Goal: Task Accomplishment & Management: Manage account settings

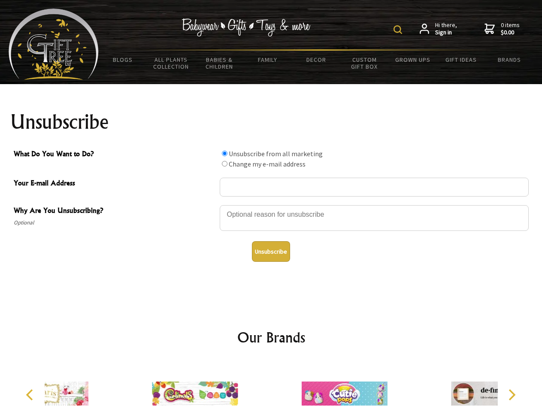
click at [399, 30] on img at bounding box center [397, 29] width 9 height 9
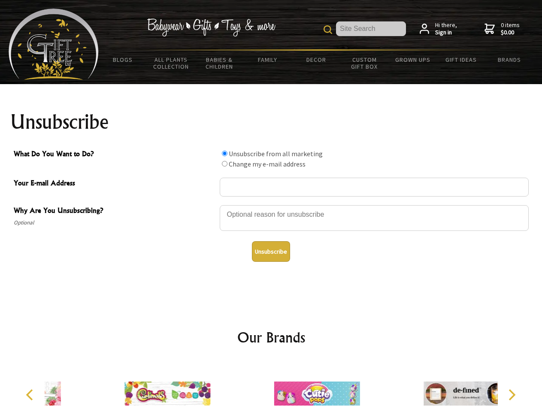
click at [271, 205] on div at bounding box center [374, 219] width 309 height 30
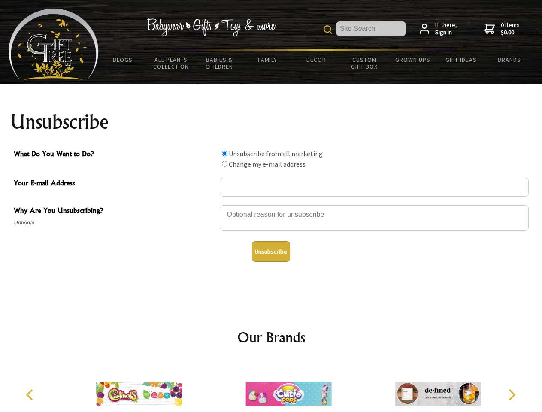
click at [224, 153] on input "What Do You Want to Do?" at bounding box center [225, 154] width 6 height 6
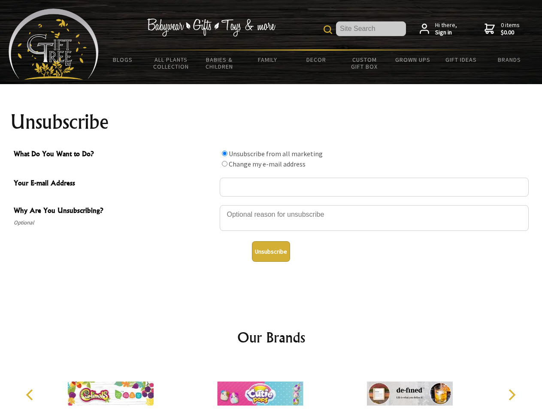
click at [224, 163] on input "What Do You Want to Do?" at bounding box center [225, 164] width 6 height 6
radio input "true"
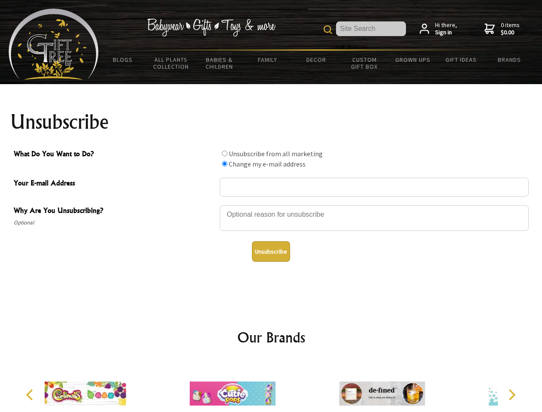
click at [271, 251] on button "Unsubscribe" at bounding box center [271, 251] width 38 height 21
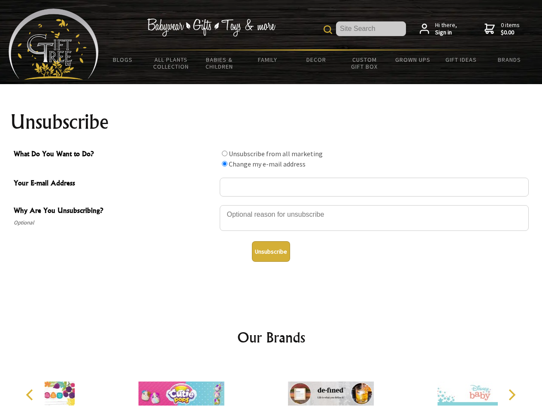
click at [271, 386] on div at bounding box center [330, 394] width 149 height 67
click at [31, 395] on icon "Previous" at bounding box center [30, 394] width 11 height 11
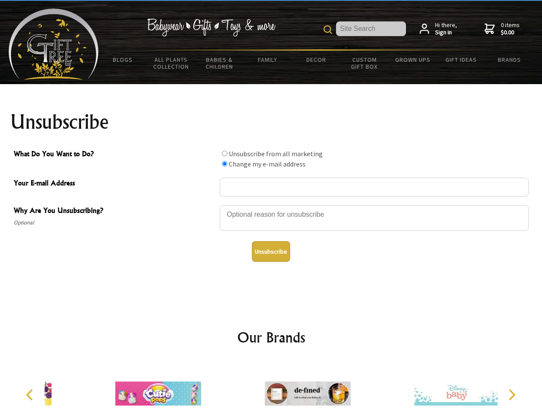
click at [511, 395] on icon "Next" at bounding box center [510, 394] width 11 height 11
